Goal: Book appointment/travel/reservation

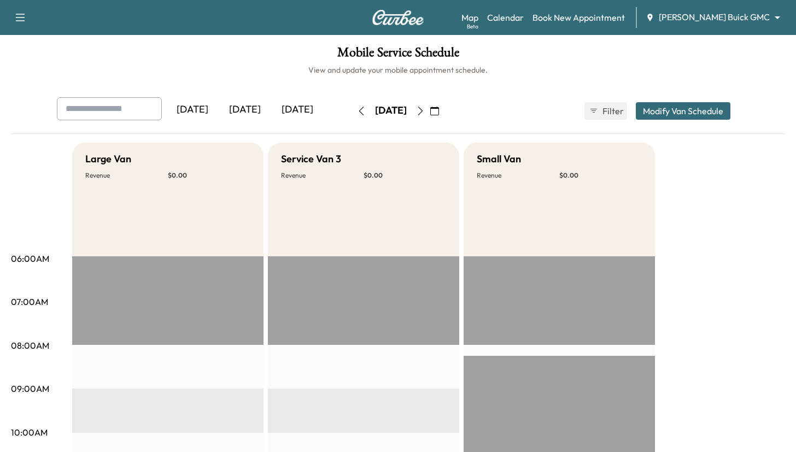
click at [725, 17] on body "Support Log Out Map Beta Calendar Book New Appointment [PERSON_NAME] Buick GMC …" at bounding box center [398, 226] width 796 height 452
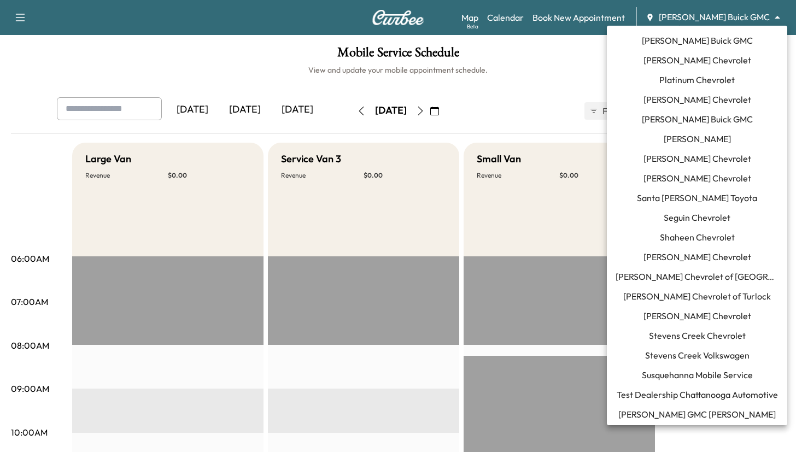
scroll to position [1066, 0]
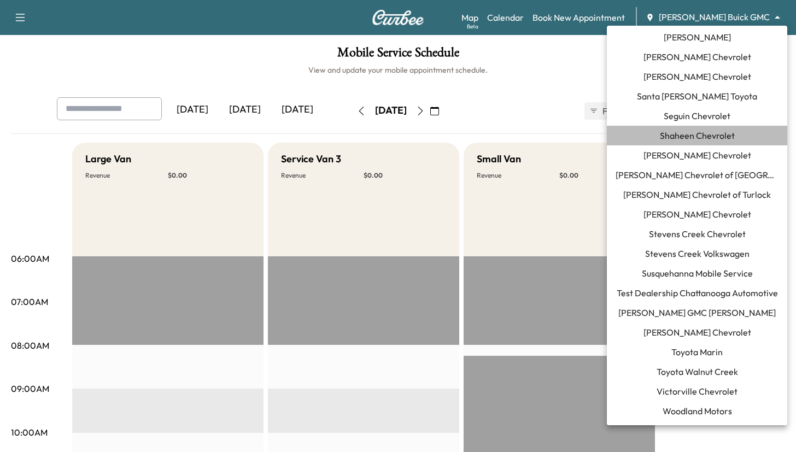
click at [709, 139] on span "Shaheen Chevrolet" at bounding box center [697, 135] width 75 height 13
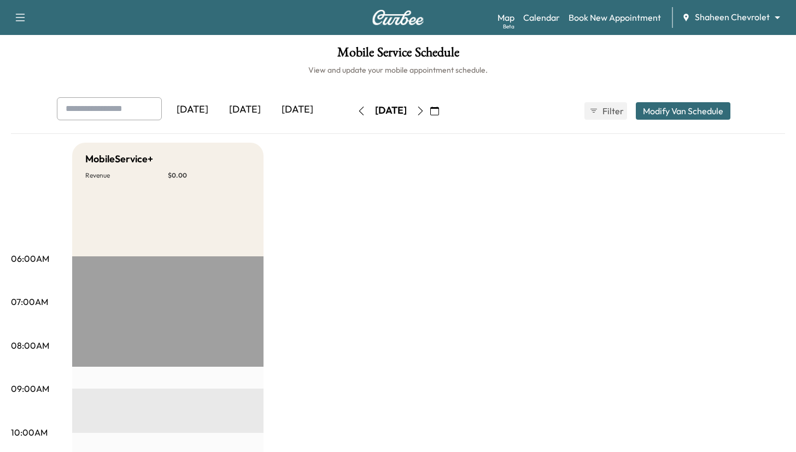
click at [253, 108] on div "[DATE]" at bounding box center [245, 109] width 53 height 25
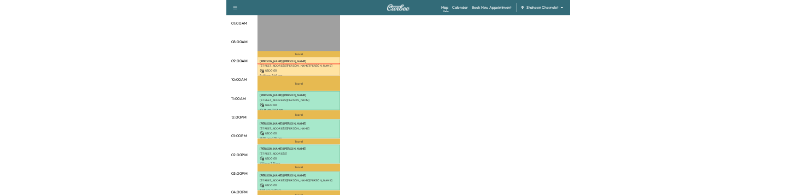
scroll to position [264, 0]
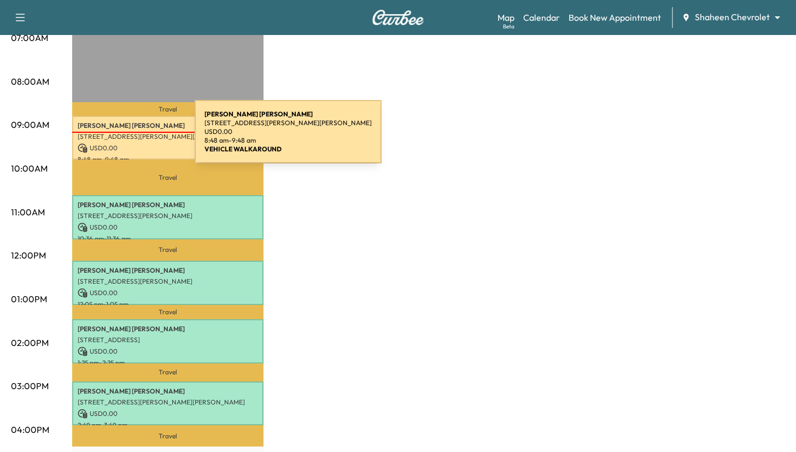
click at [113, 138] on p "[STREET_ADDRESS][PERSON_NAME][PERSON_NAME]" at bounding box center [168, 136] width 180 height 9
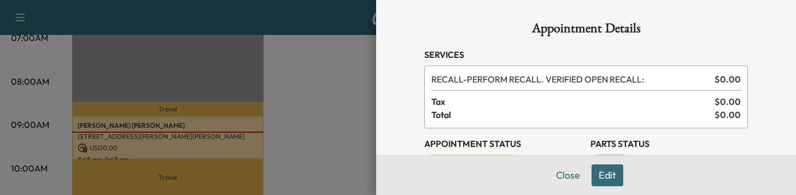
click at [317, 94] on div at bounding box center [398, 97] width 796 height 195
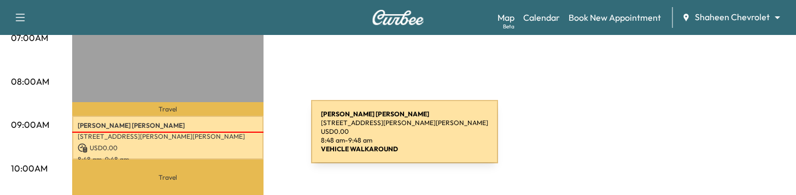
click at [229, 138] on p "[STREET_ADDRESS][PERSON_NAME][PERSON_NAME]" at bounding box center [168, 136] width 180 height 9
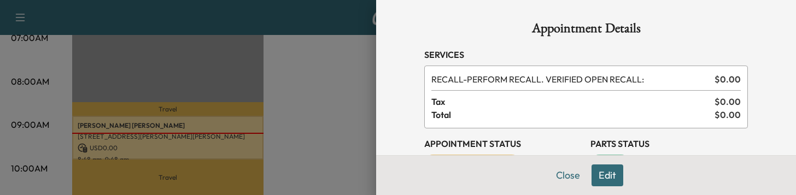
click at [181, 122] on div at bounding box center [398, 97] width 796 height 195
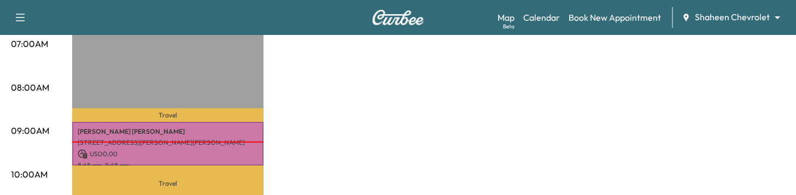
scroll to position [296, 0]
